Goal: Task Accomplishment & Management: Use online tool/utility

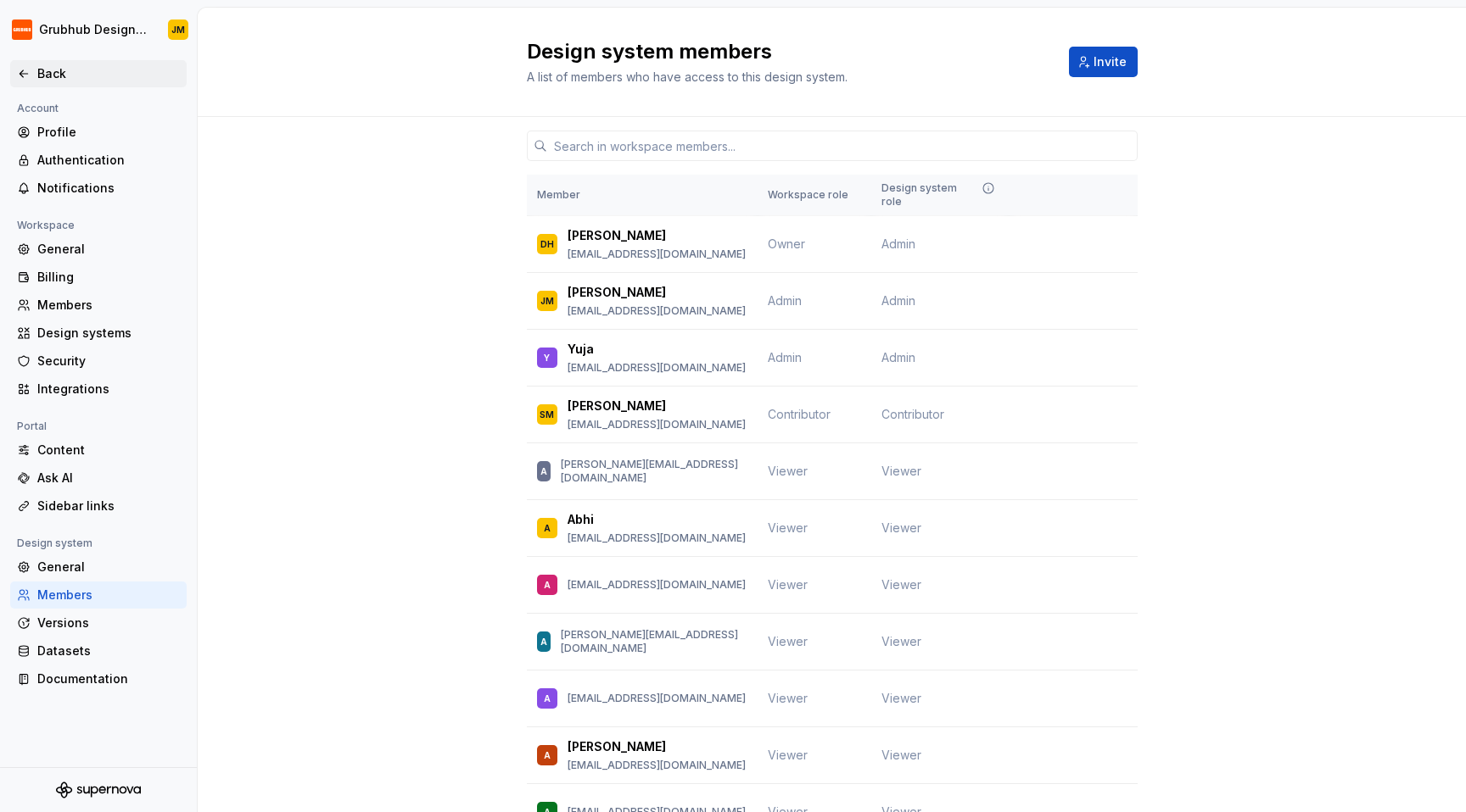
click at [97, 79] on div "Back" at bounding box center [108, 74] width 142 height 17
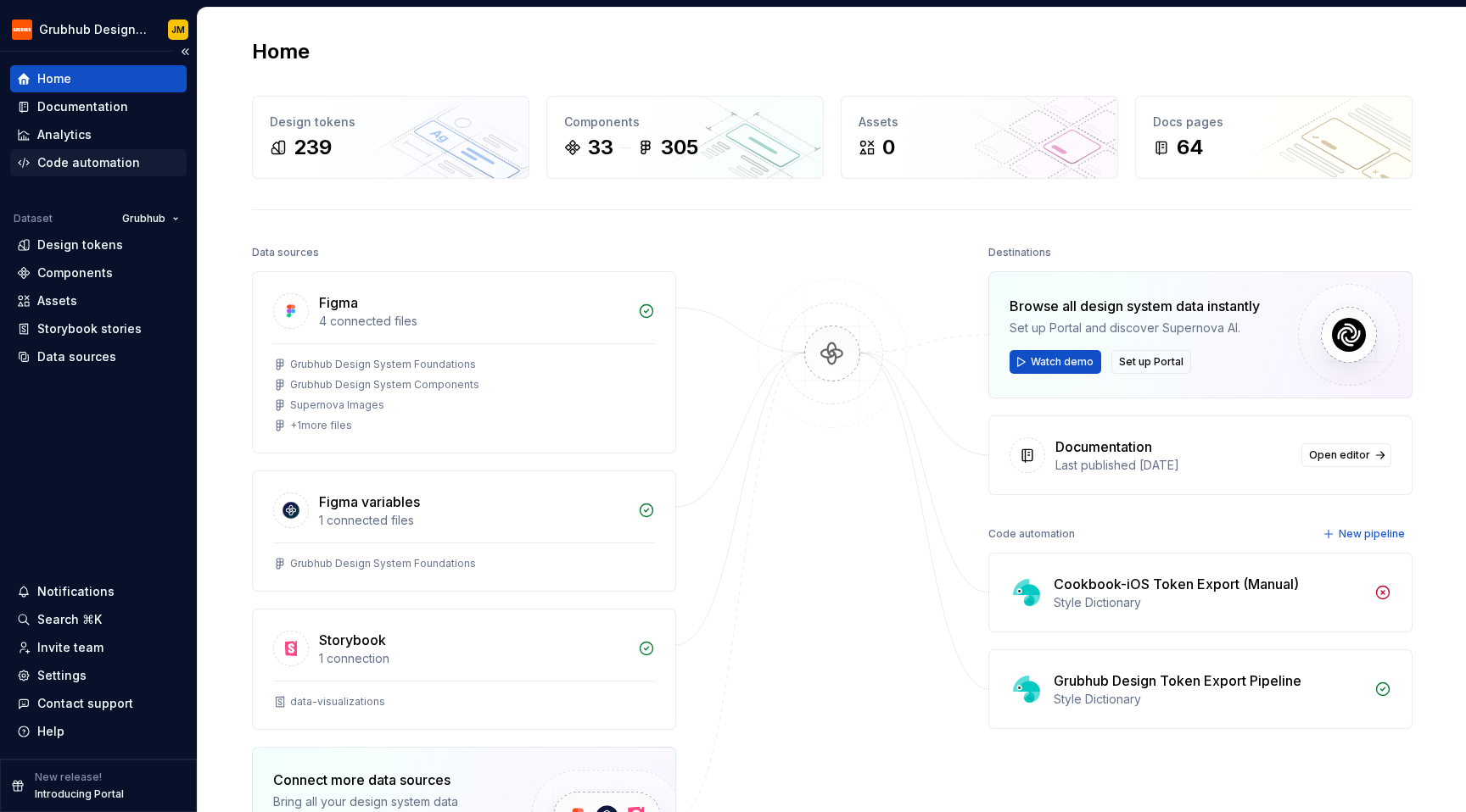
click at [120, 161] on div "Code automation" at bounding box center [88, 163] width 102 height 17
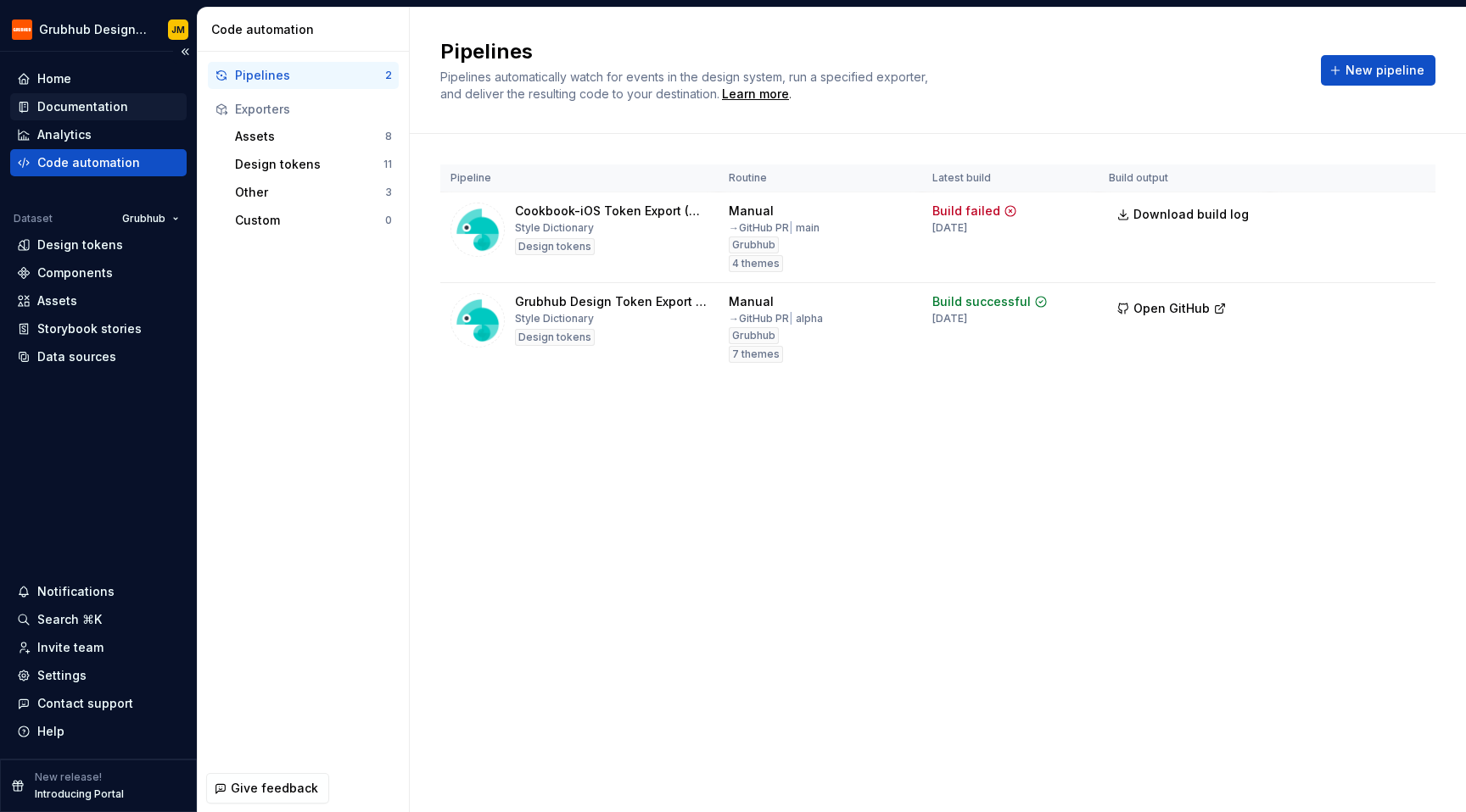
click at [104, 95] on div "Documentation" at bounding box center [98, 107] width 177 height 27
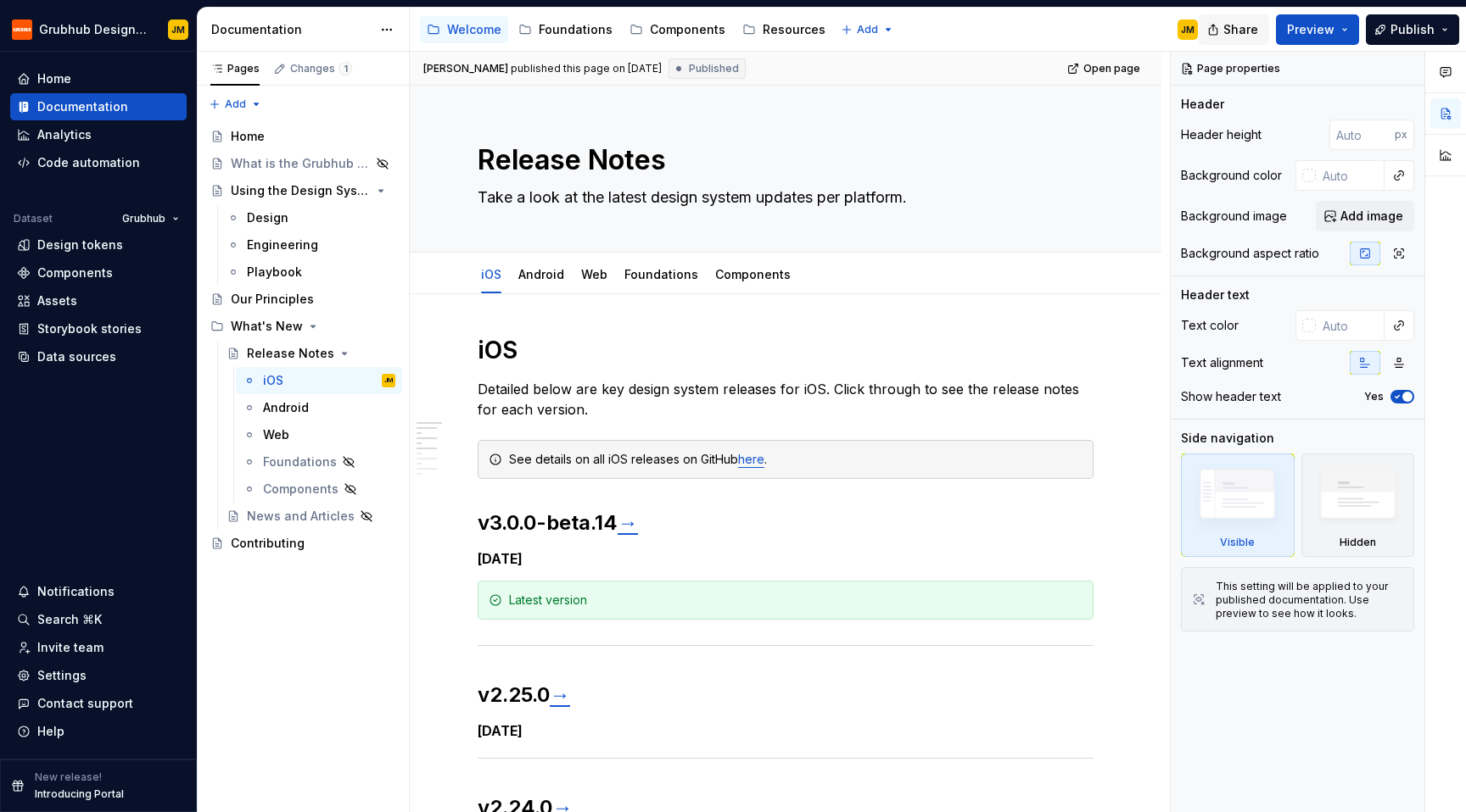
type textarea "*"
click at [101, 238] on div "Design tokens" at bounding box center [80, 246] width 86 height 17
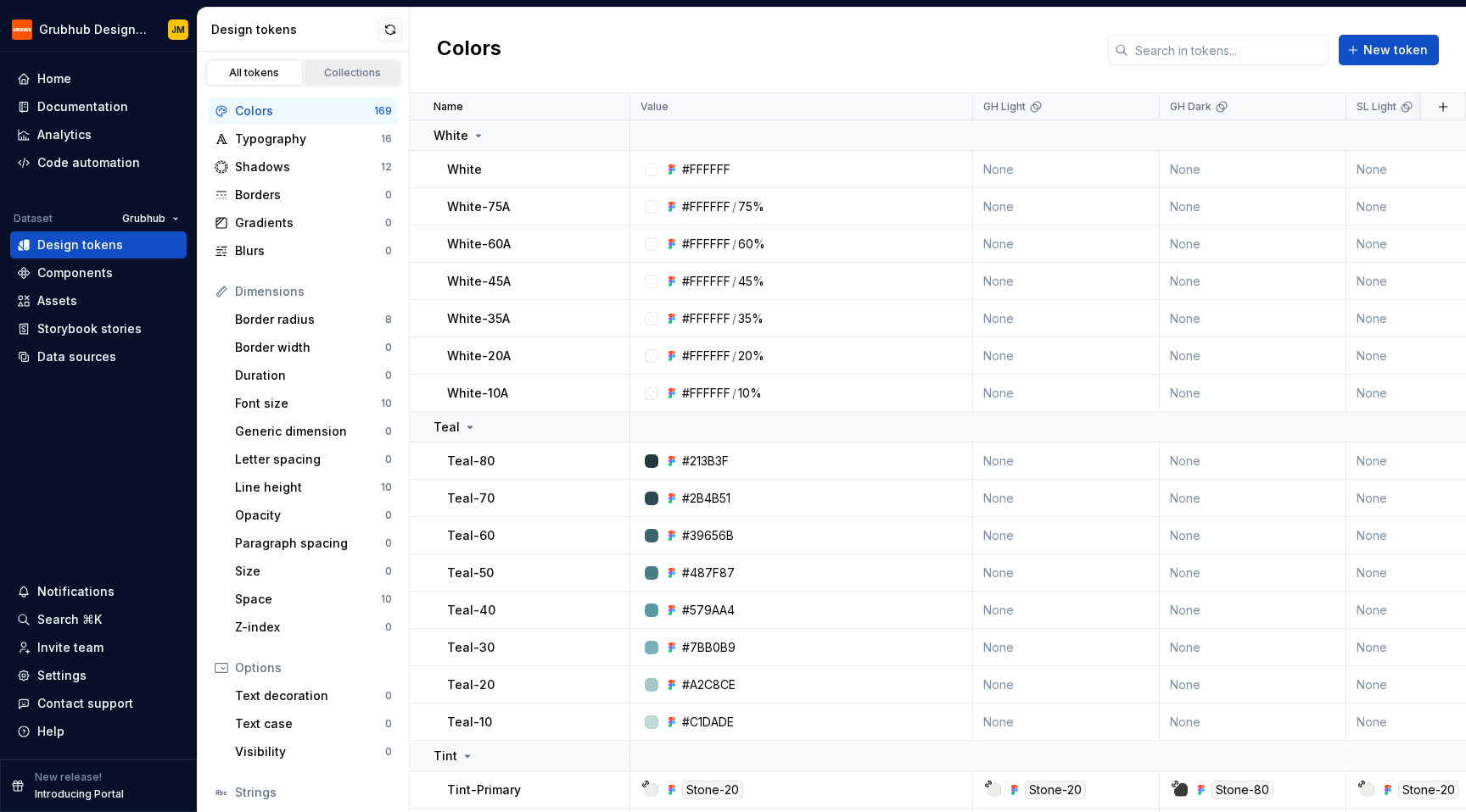
click at [360, 80] on link "Collections" at bounding box center [353, 73] width 97 height 26
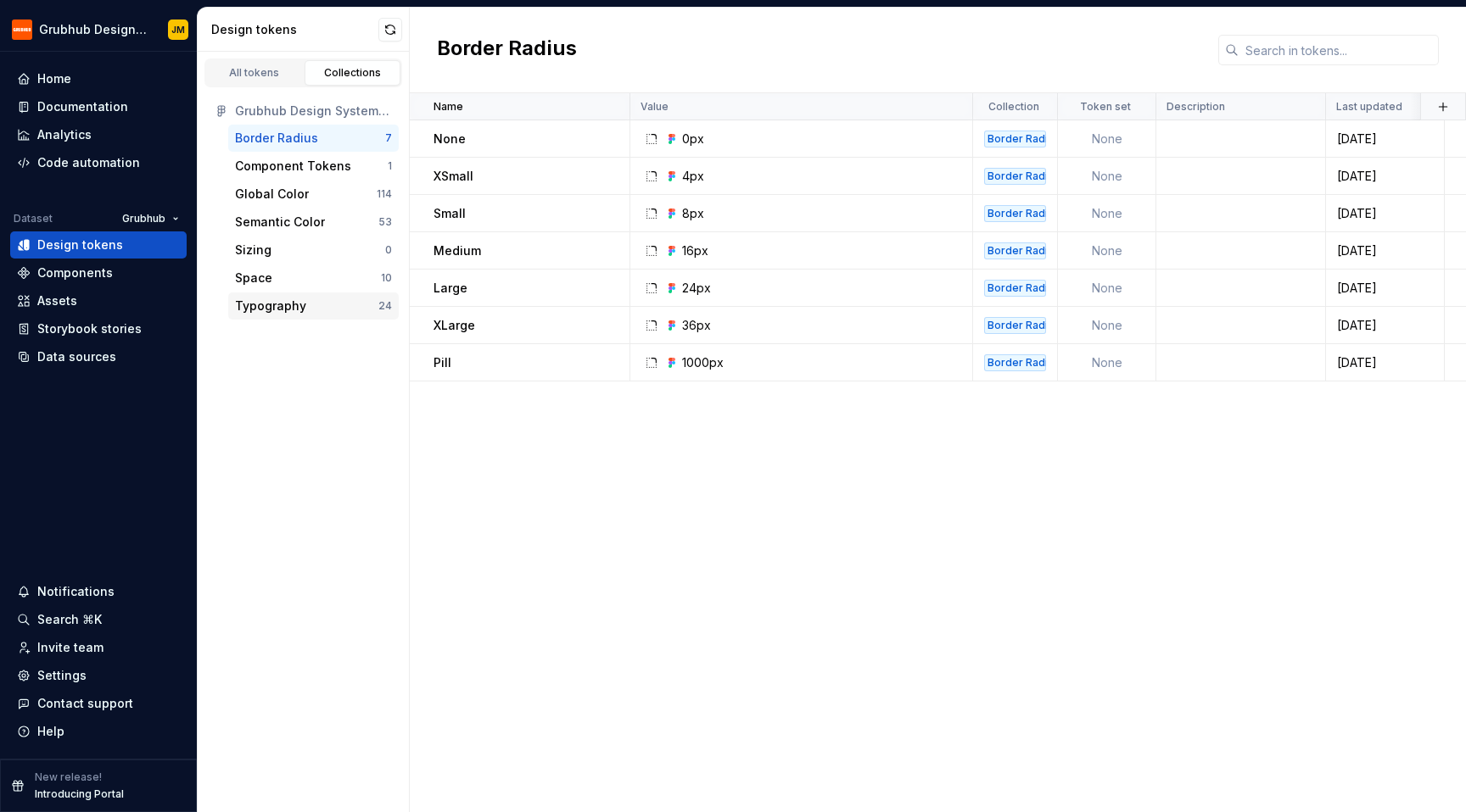
click at [245, 310] on div "Typography" at bounding box center [270, 307] width 72 height 17
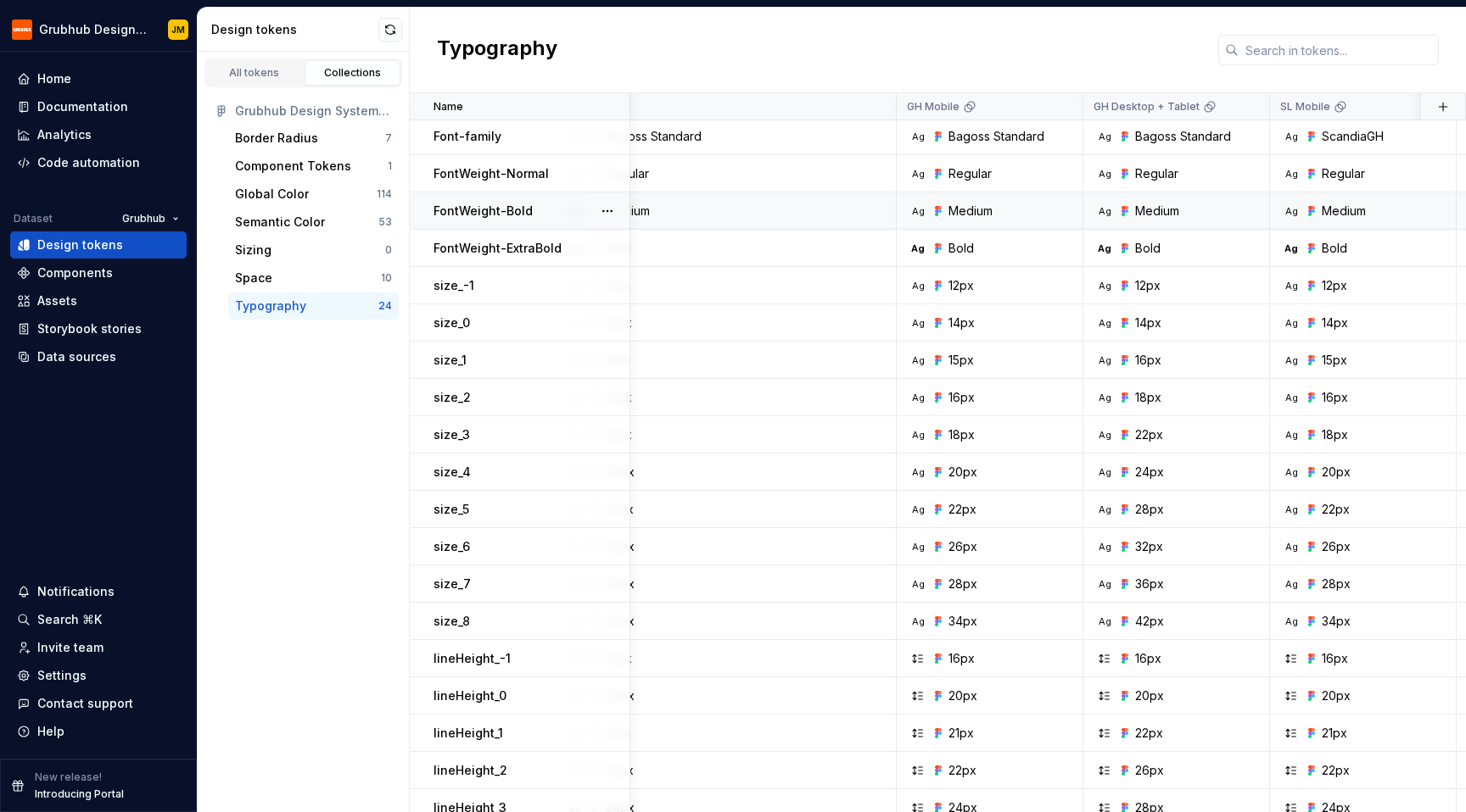
scroll to position [3, 0]
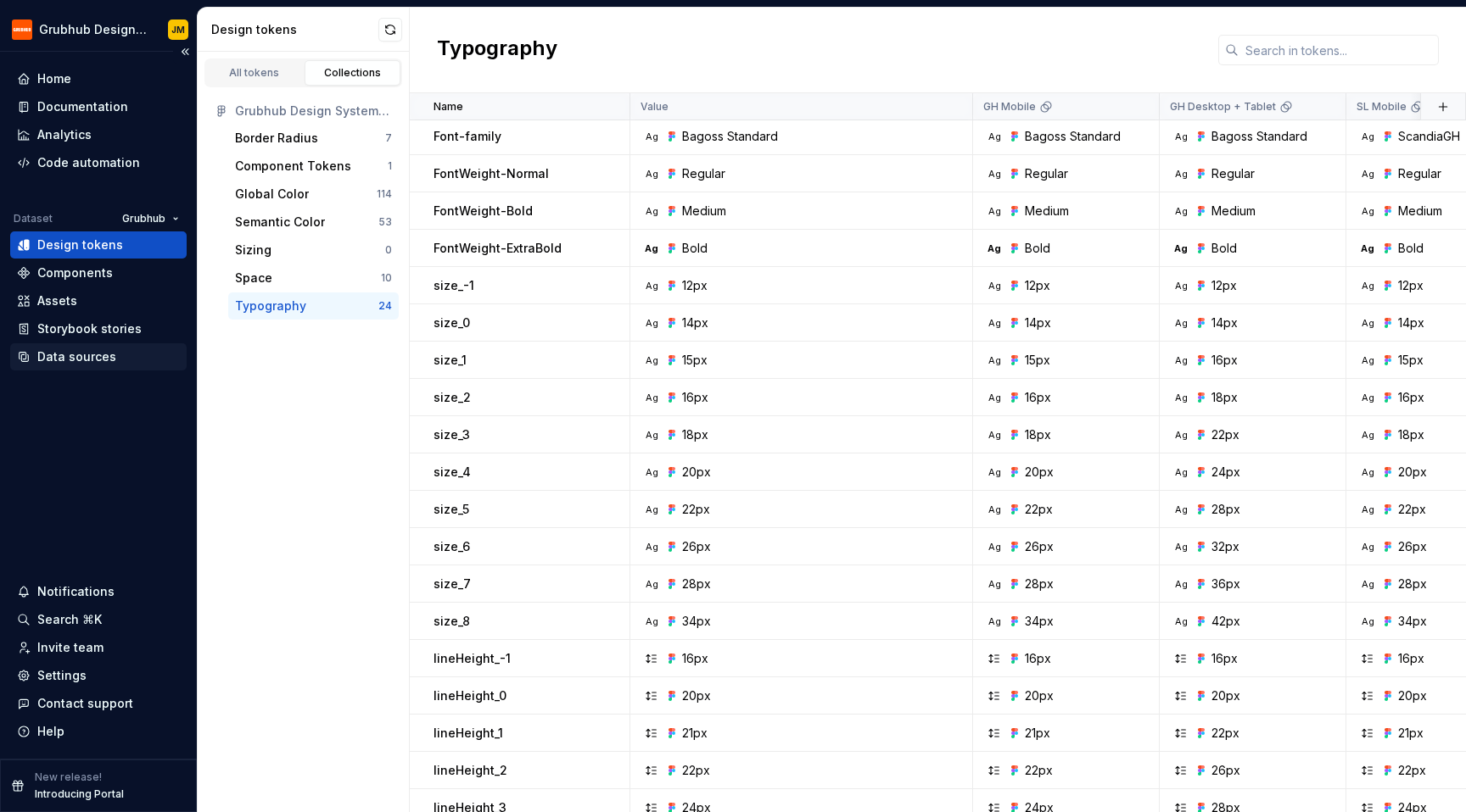
click at [75, 358] on div "Data sources" at bounding box center [76, 357] width 79 height 17
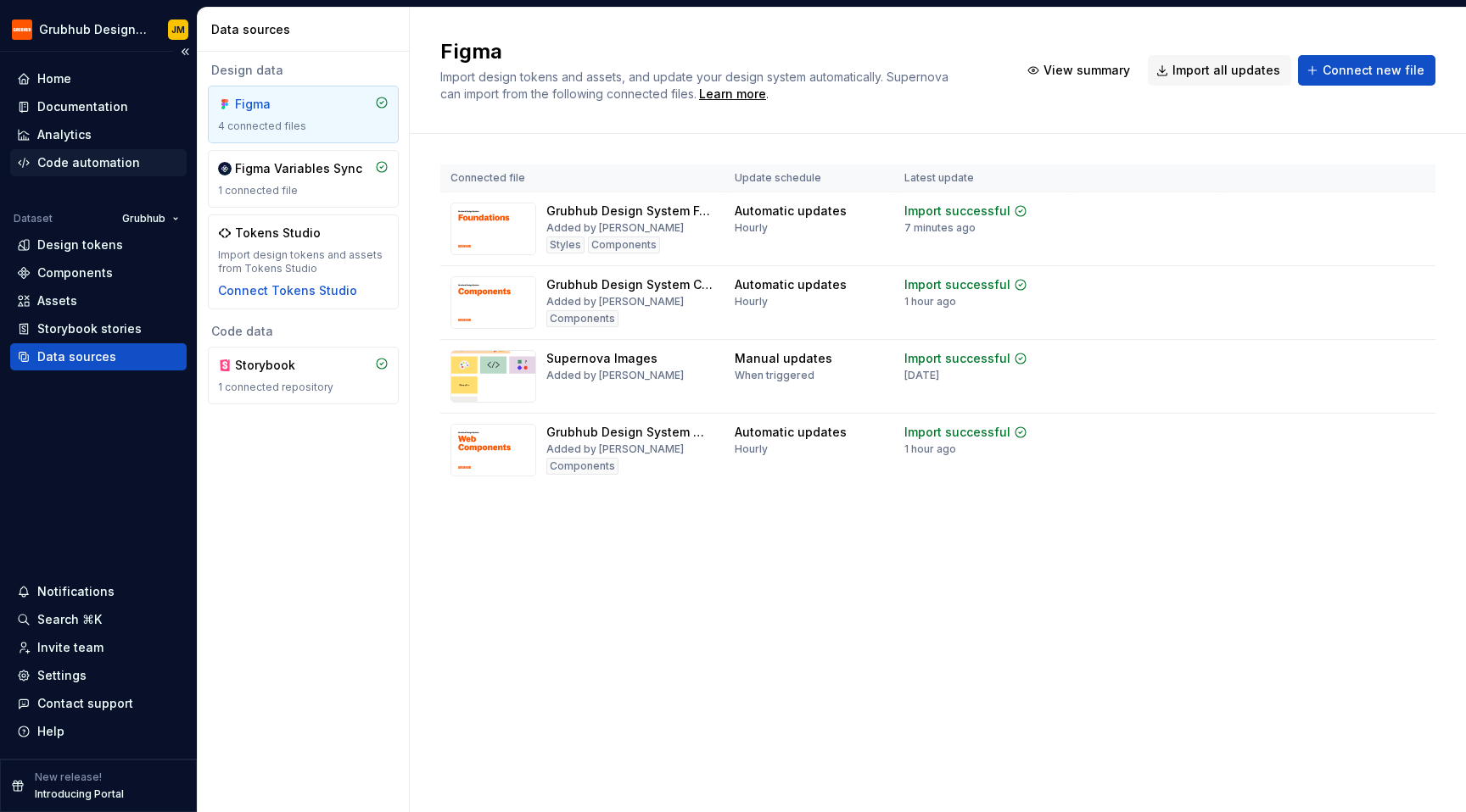
click at [123, 170] on div "Code automation" at bounding box center [88, 163] width 102 height 17
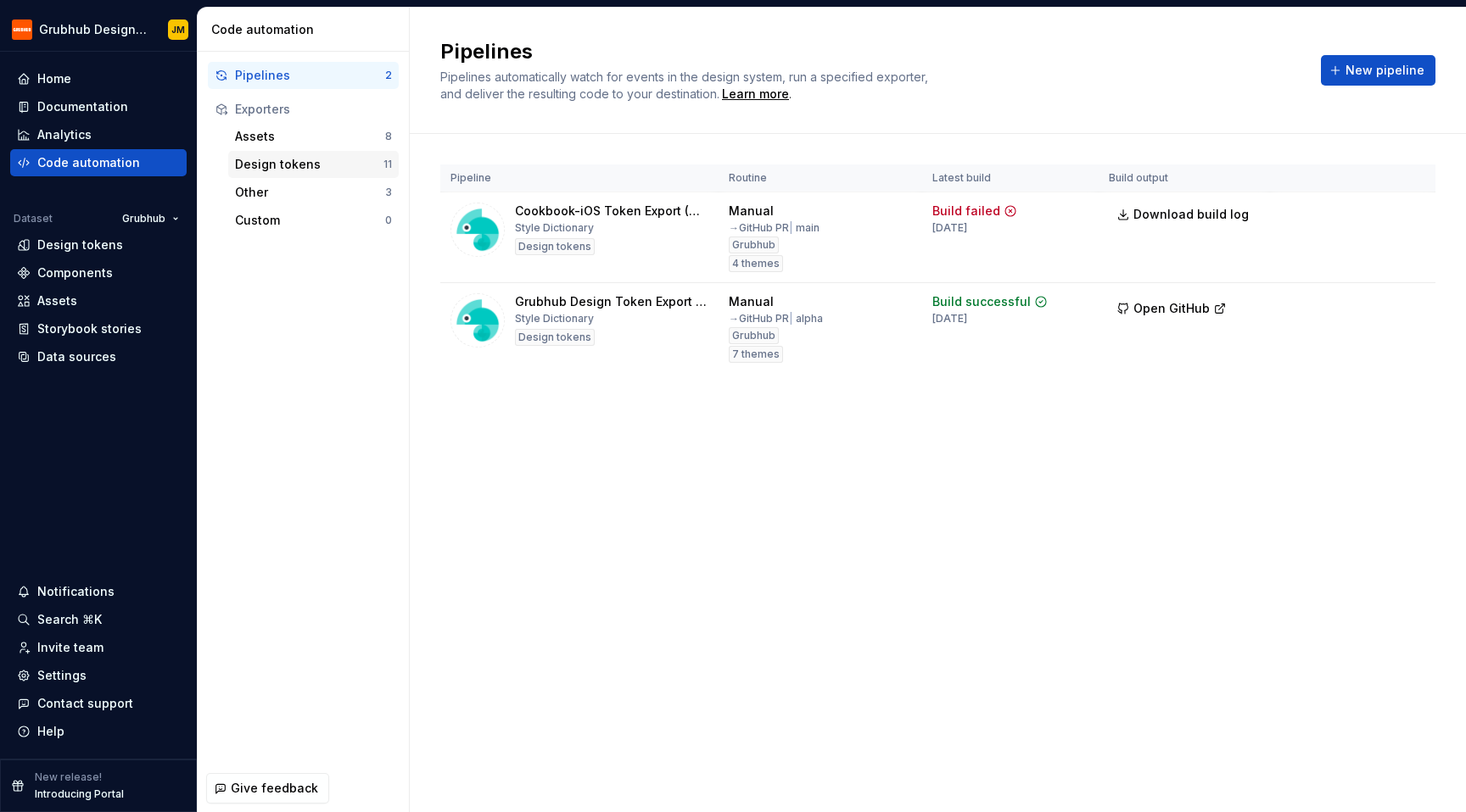
click at [298, 159] on div "Design tokens" at bounding box center [309, 164] width 148 height 17
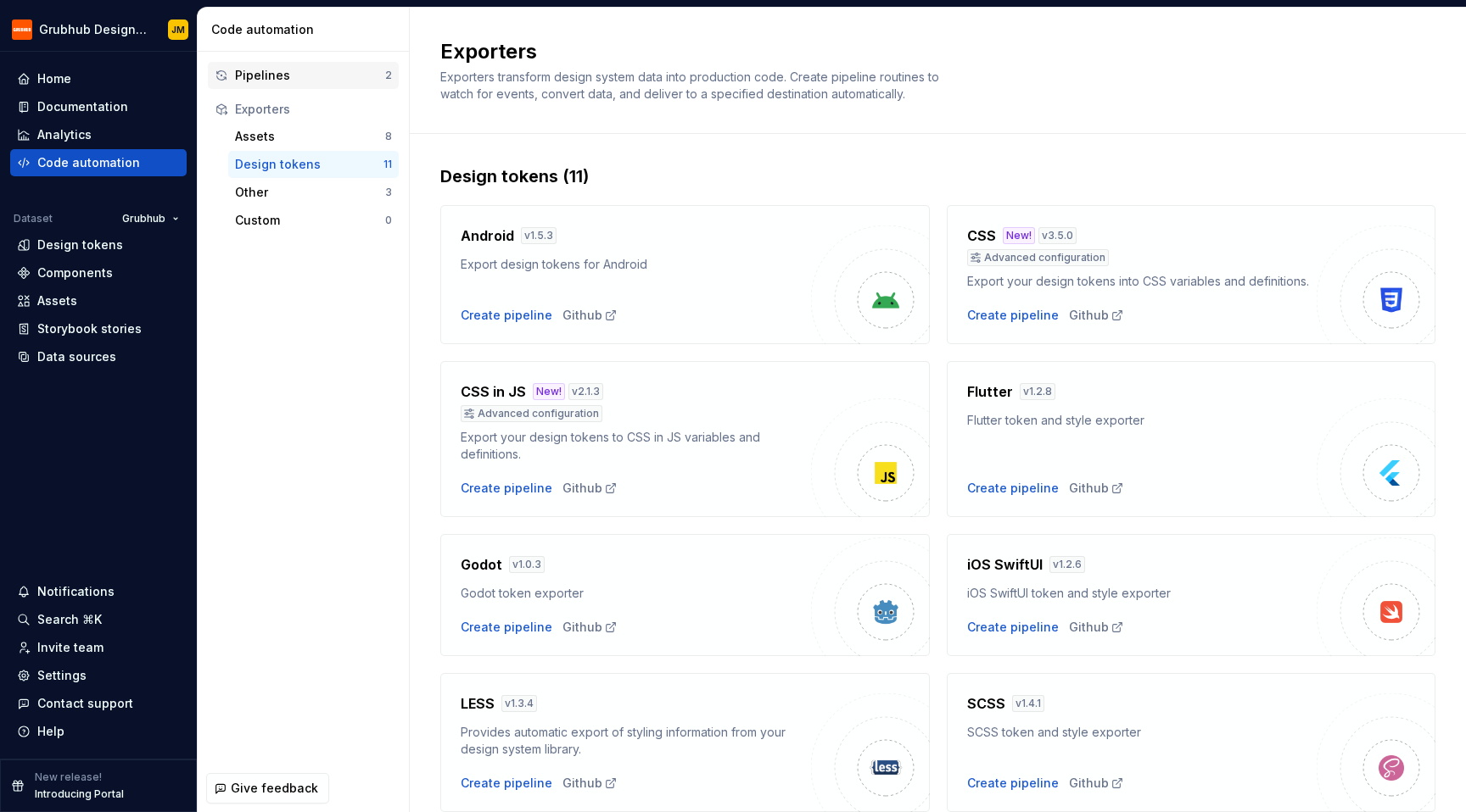
click at [285, 76] on div "Pipelines" at bounding box center [310, 75] width 150 height 17
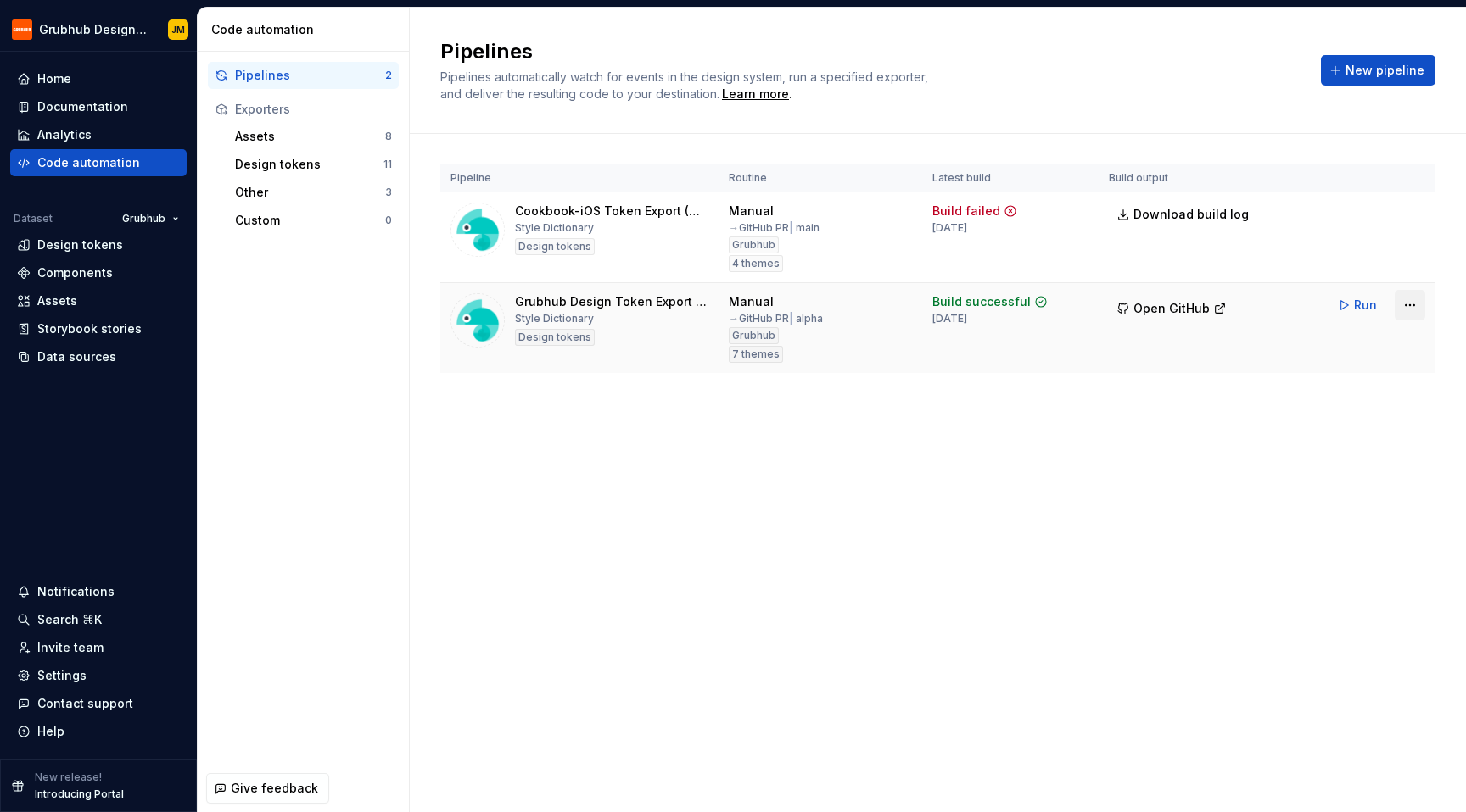
click at [1422, 302] on html "Grubhub Design System JM Home Documentation Analytics Code automation Dataset G…" at bounding box center [733, 406] width 1466 height 812
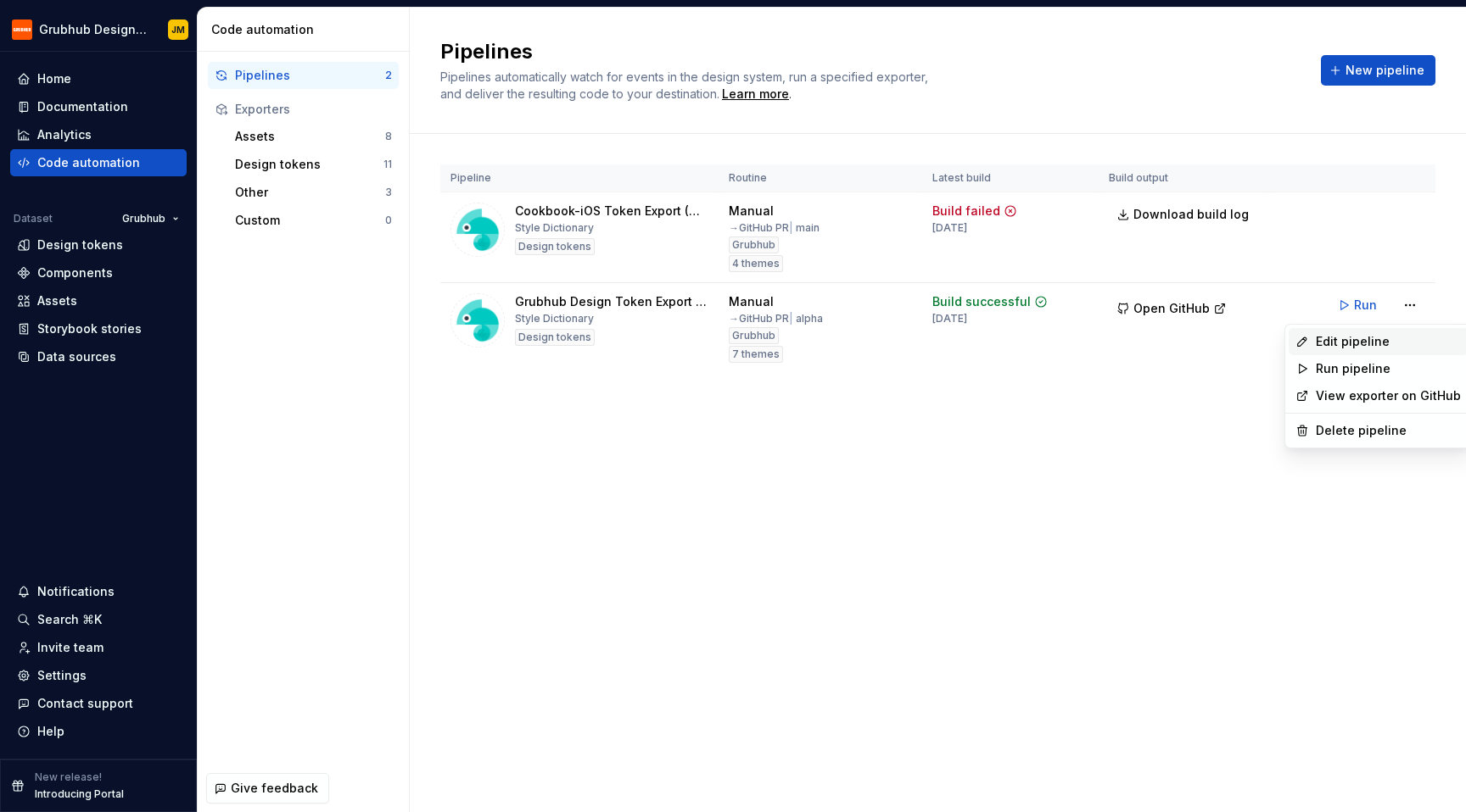
click at [1358, 330] on div "Edit pipeline" at bounding box center [1377, 342] width 179 height 27
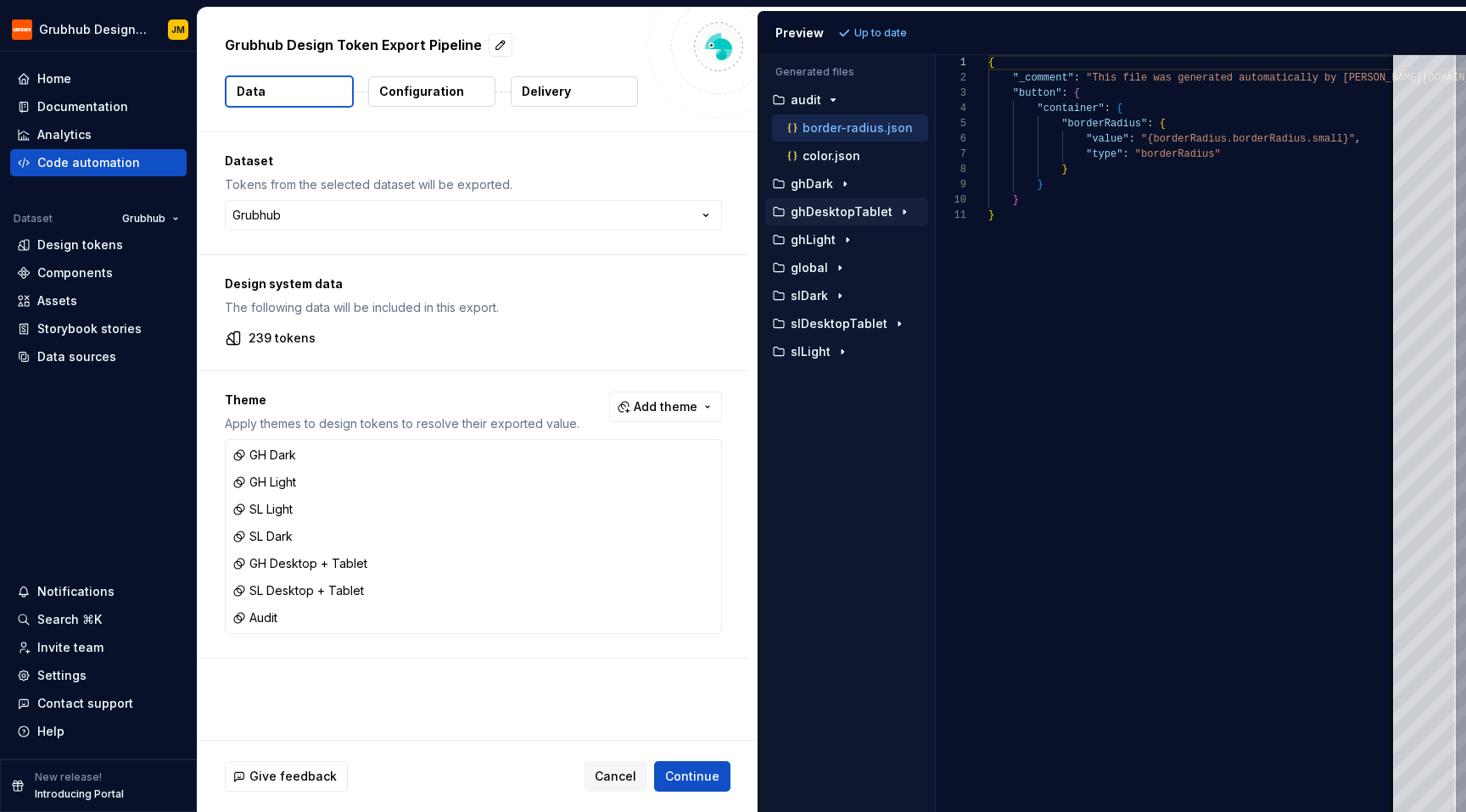
click at [884, 210] on p "ghDesktopTablet" at bounding box center [841, 212] width 102 height 13
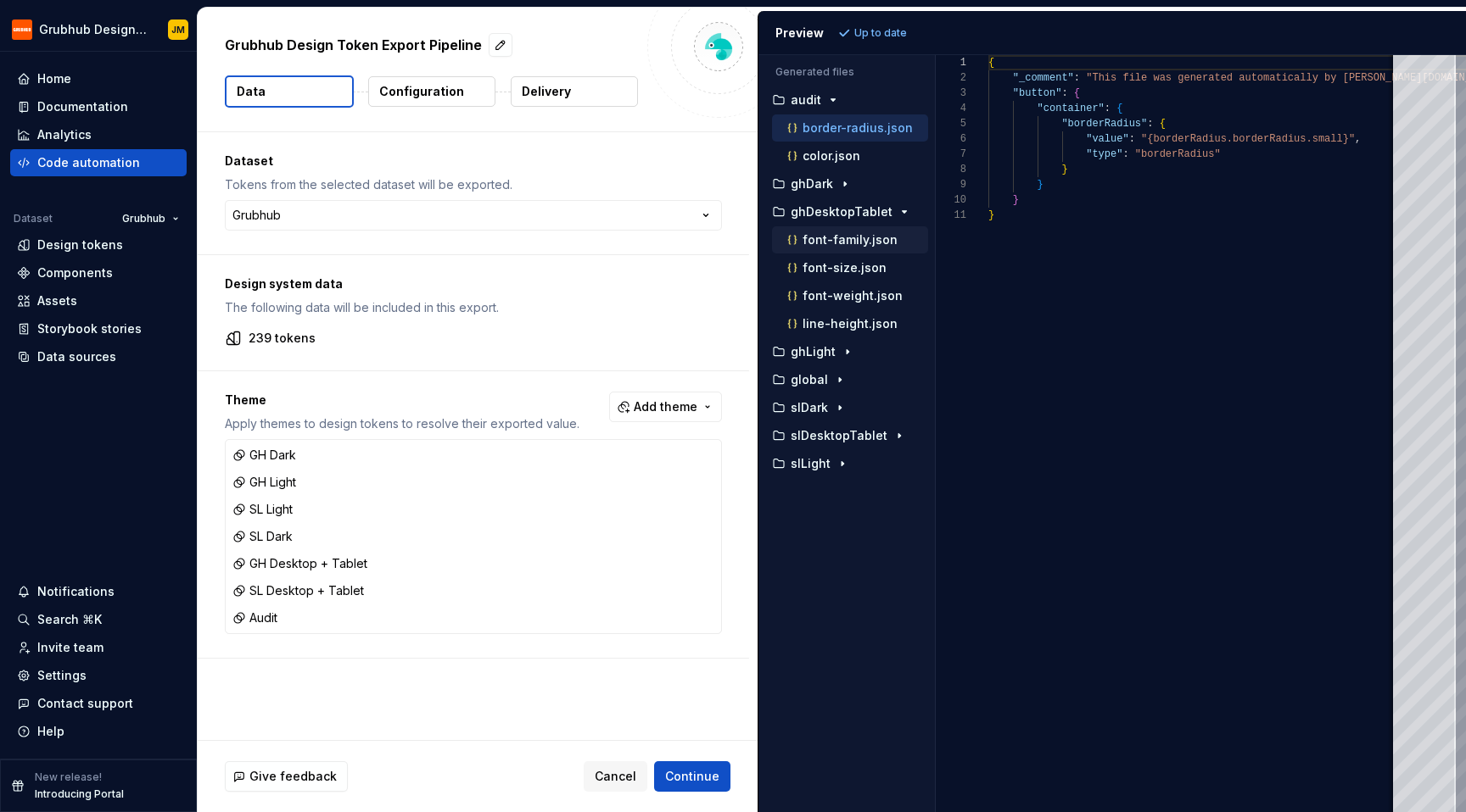
click at [859, 233] on p "font-family.json" at bounding box center [850, 240] width 95 height 13
type textarea "**********"
click at [840, 188] on icon "button" at bounding box center [845, 184] width 13 height 13
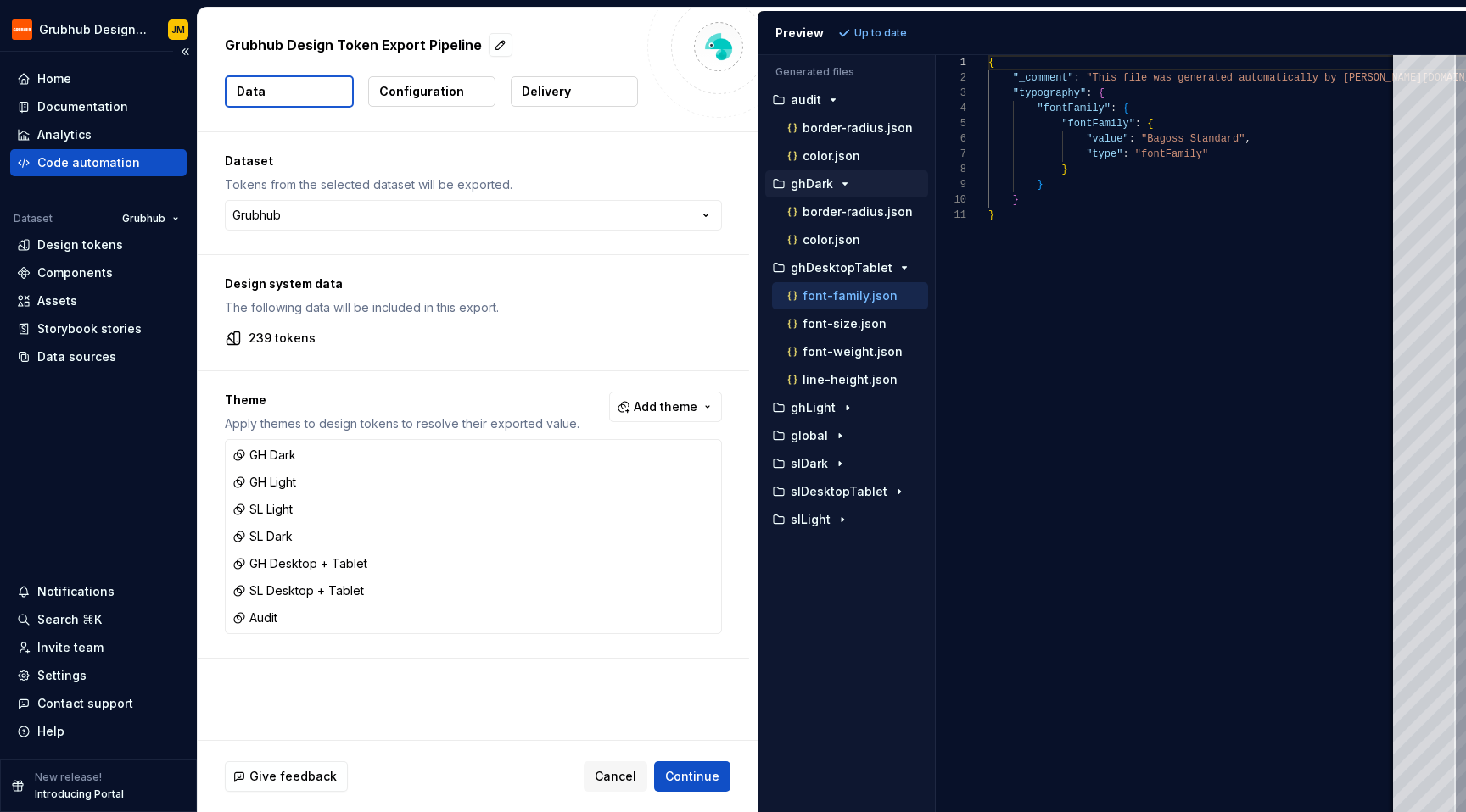
click at [124, 500] on div "Home Documentation Analytics Code automation Dataset Grubhub Design tokens Comp…" at bounding box center [98, 405] width 197 height 707
click at [856, 494] on p "slDesktopTablet" at bounding box center [838, 492] width 97 height 13
click at [856, 320] on p "font-size.json" at bounding box center [845, 324] width 84 height 13
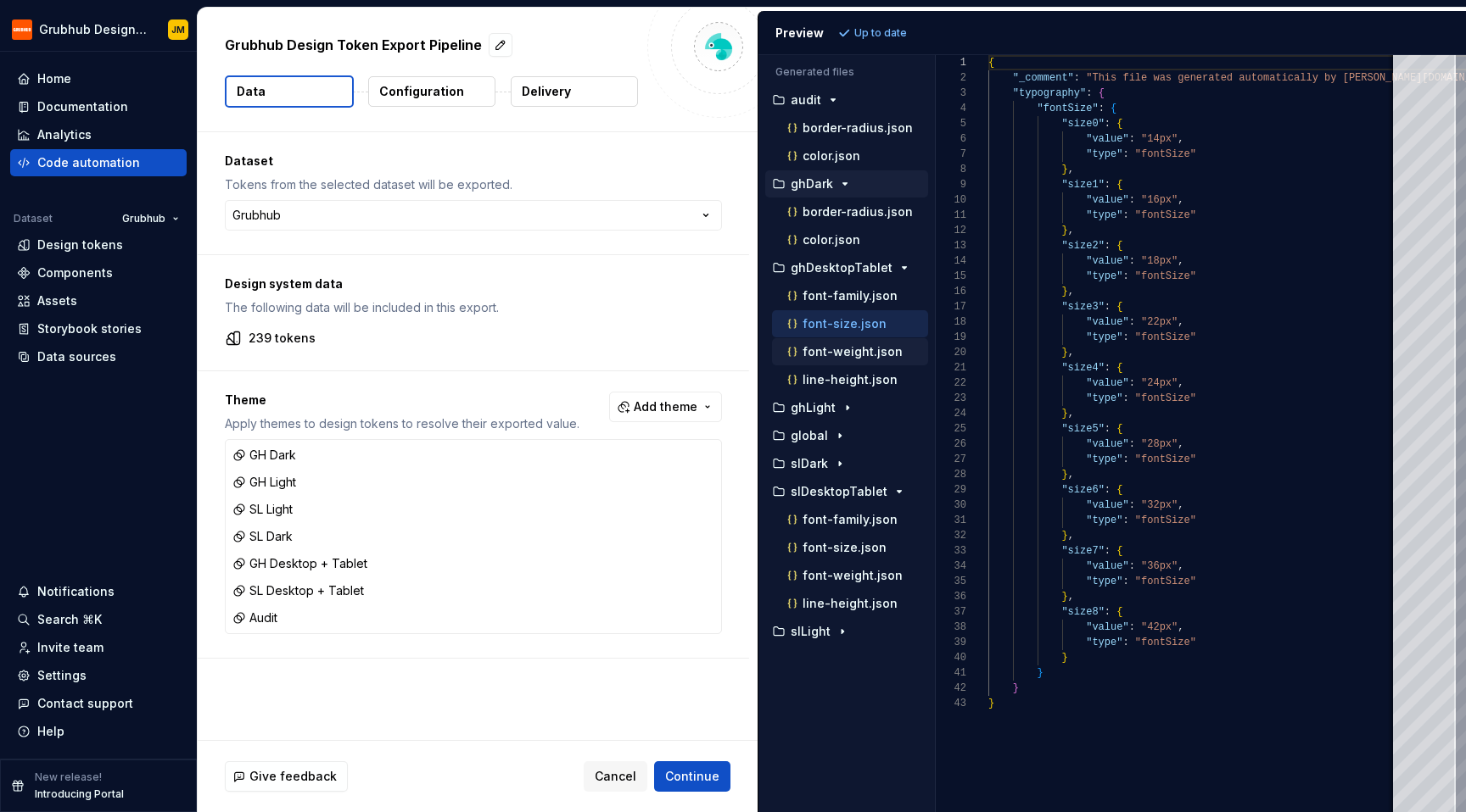
click at [856, 353] on p "font-weight.json" at bounding box center [852, 352] width 100 height 13
type textarea "**********"
